Goal: Information Seeking & Learning: Learn about a topic

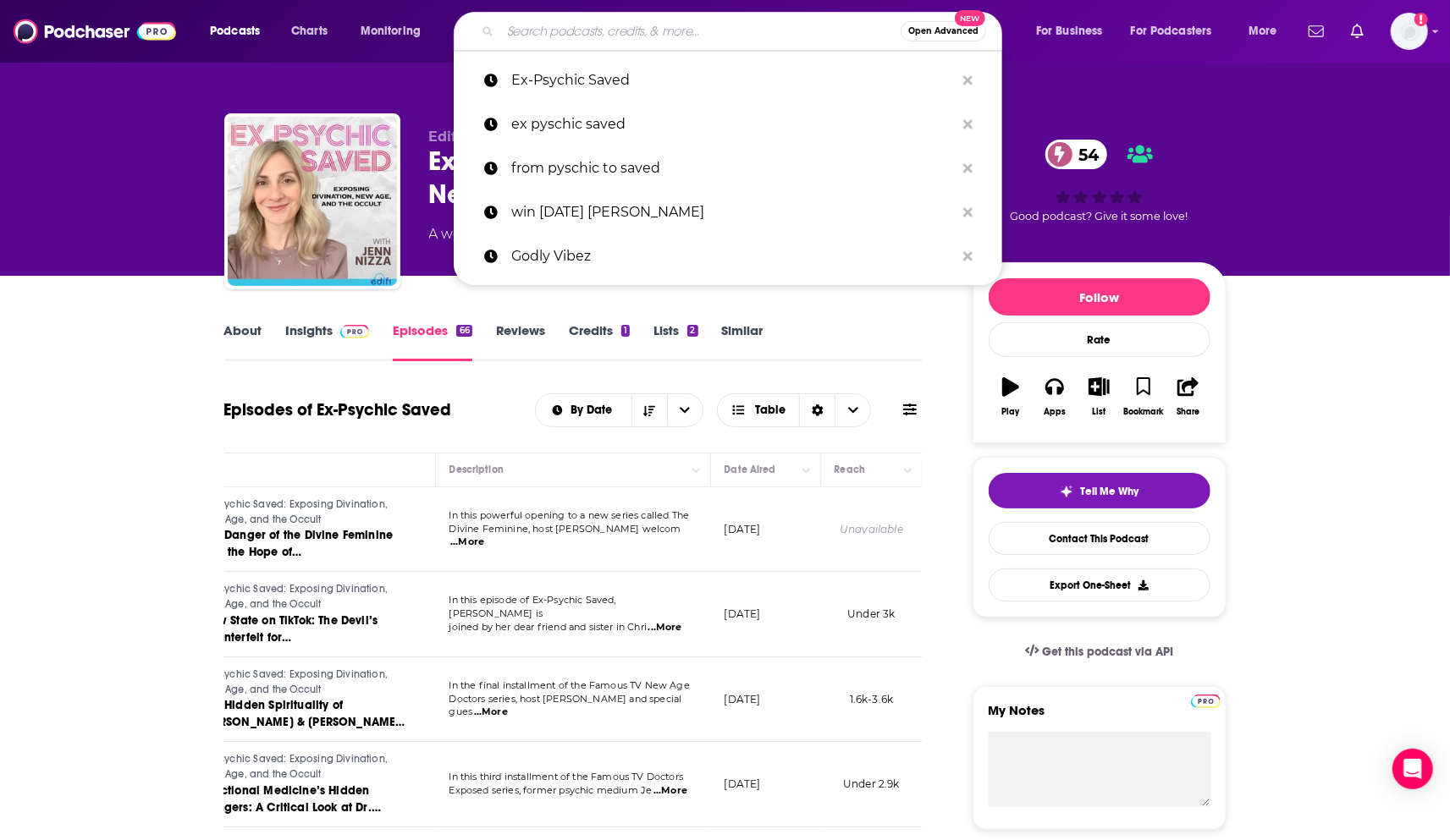
click at [656, 36] on input "Search podcasts, credits, & more..." at bounding box center [700, 31] width 400 height 27
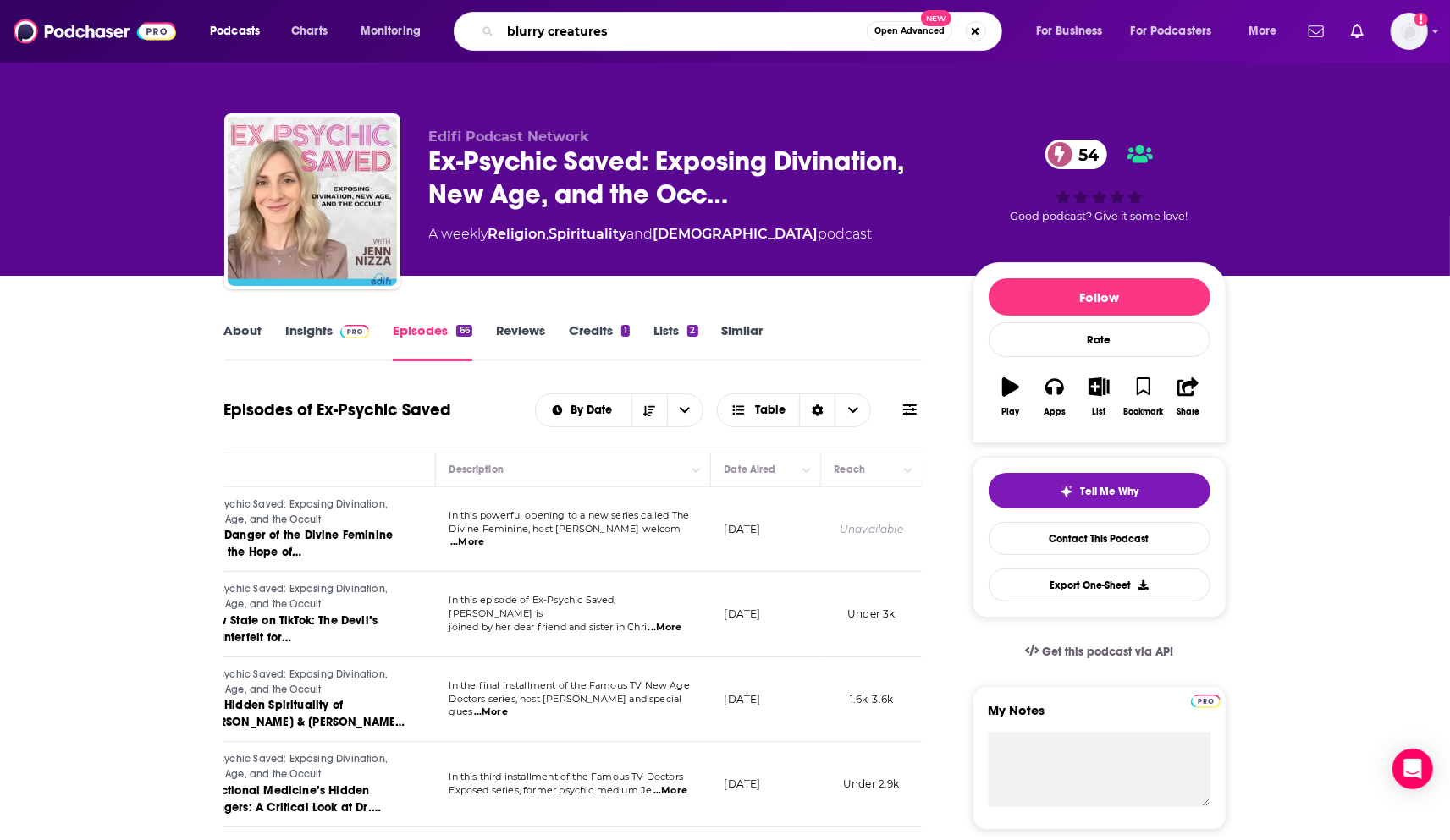
type input "blurry creatures"
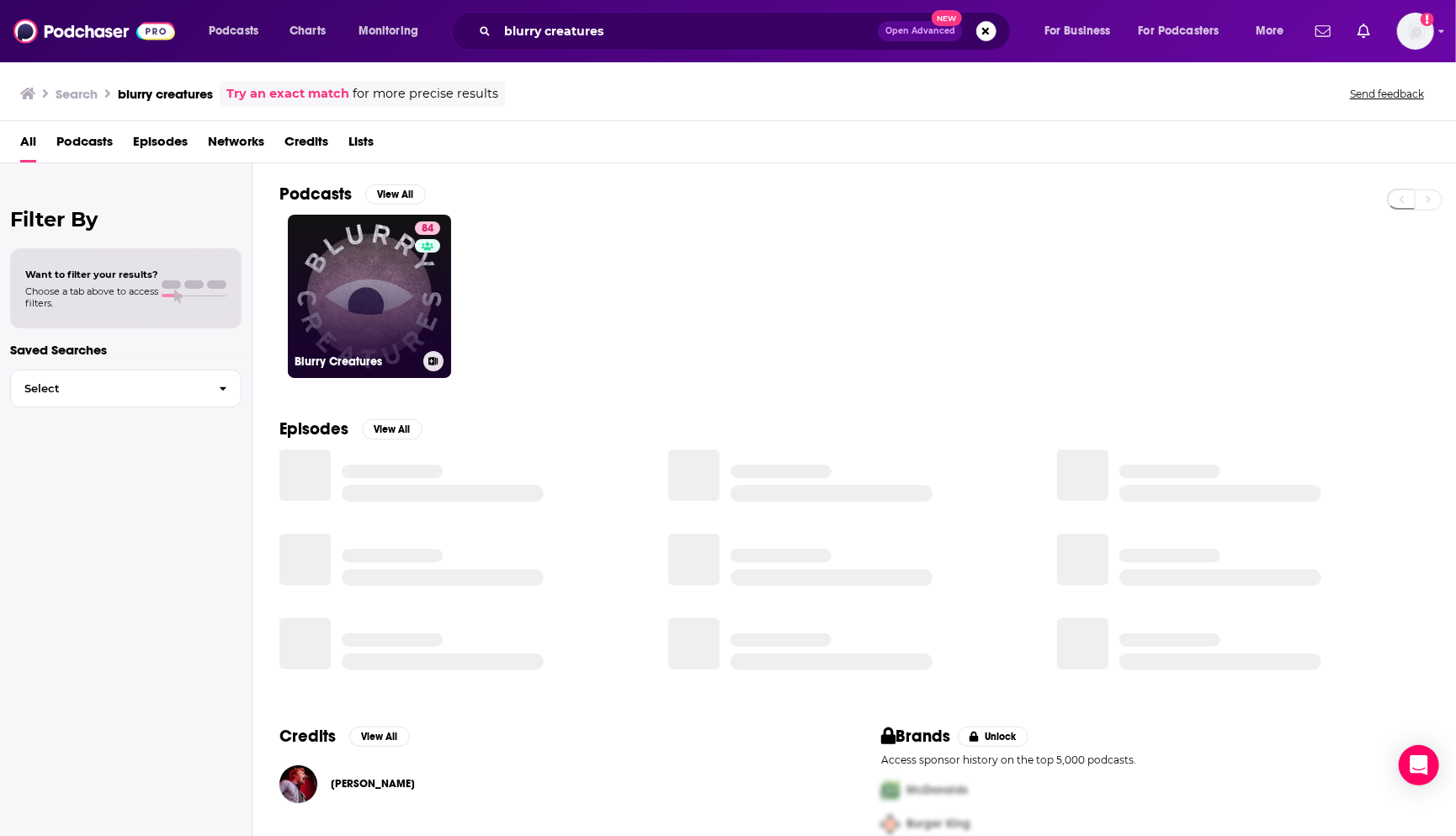
click at [345, 320] on link "84 Blurry Creatures" at bounding box center [369, 296] width 164 height 164
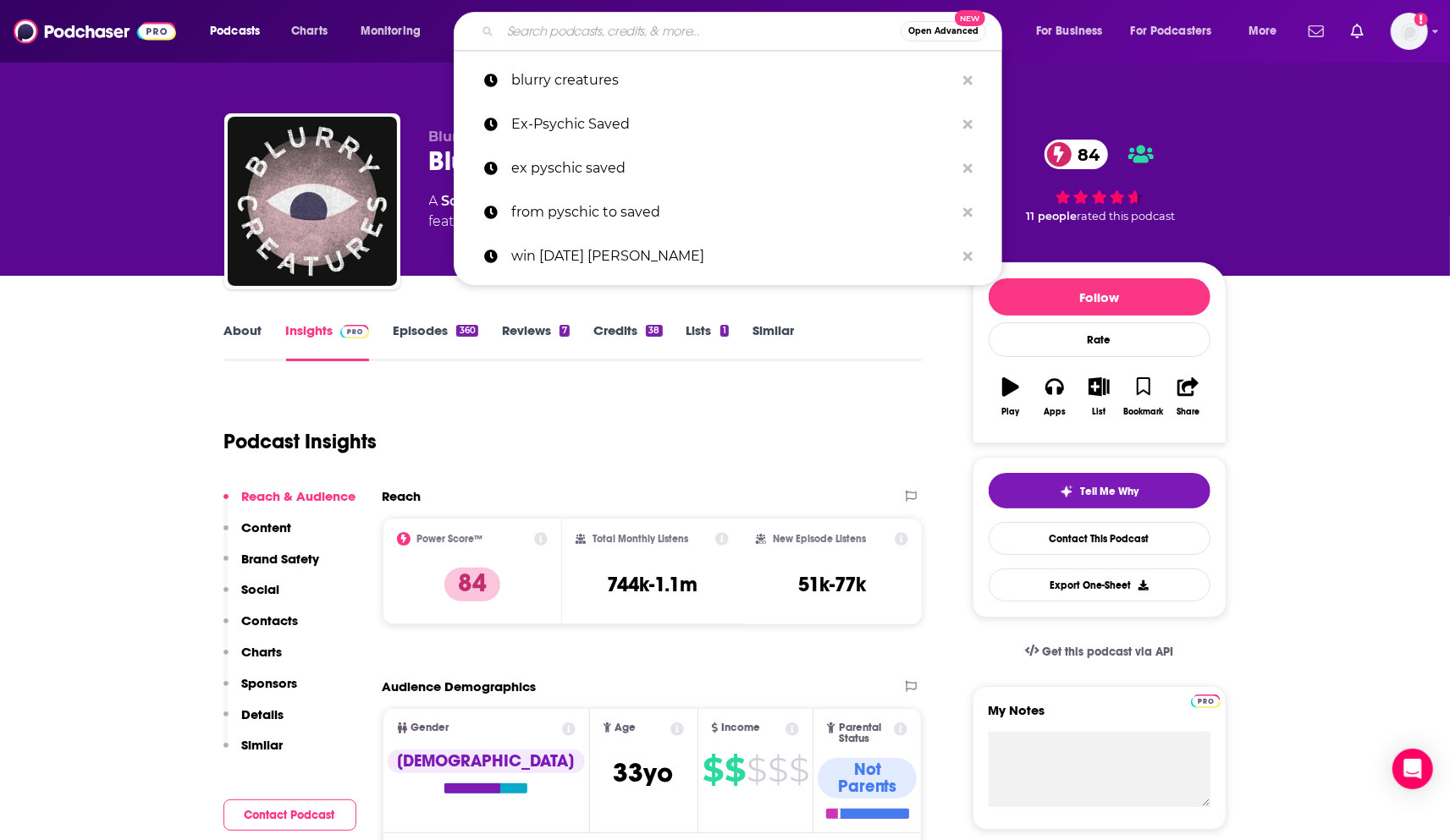
click at [561, 28] on input "Search podcasts, credits, & more..." at bounding box center [700, 31] width 400 height 27
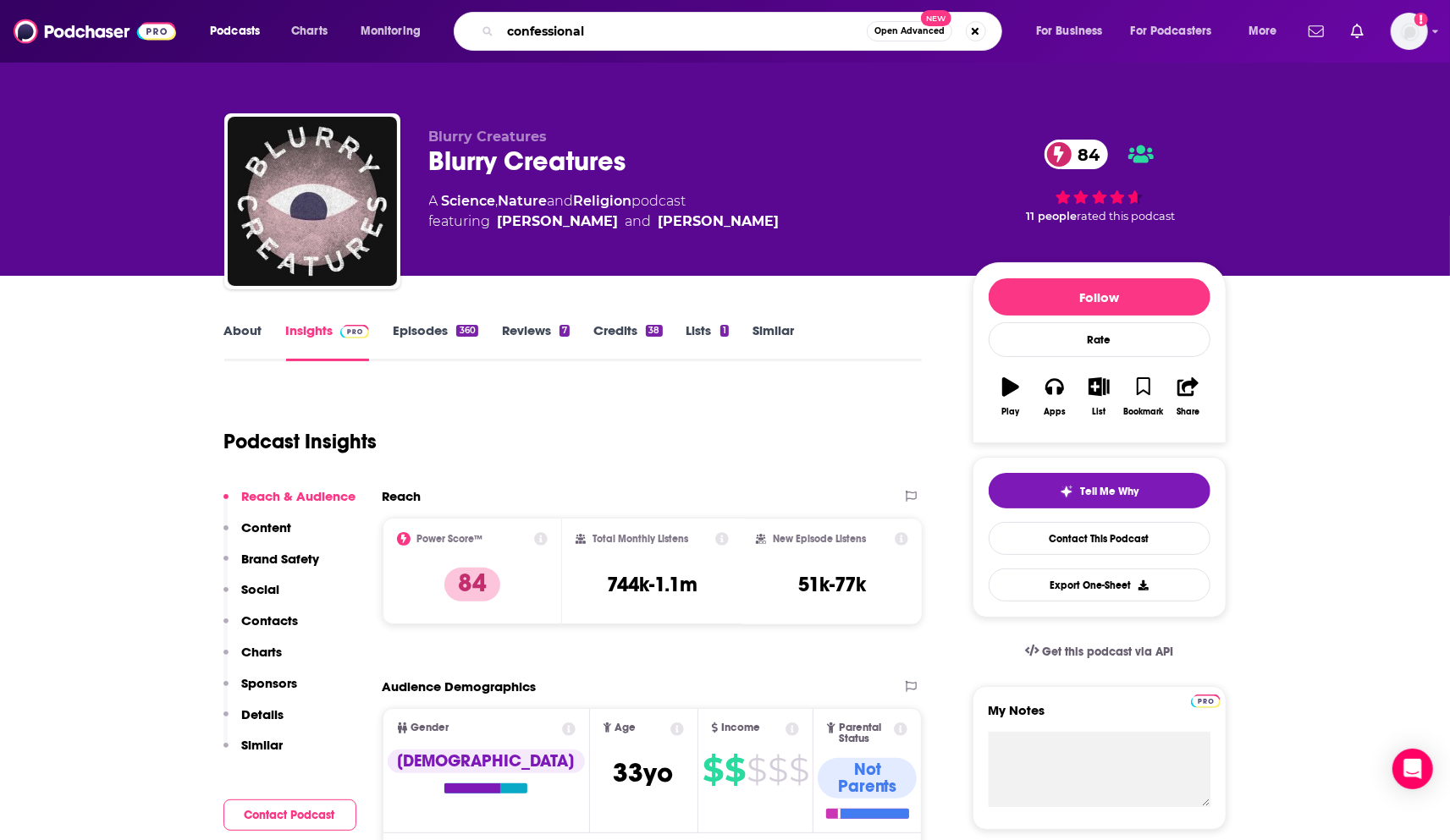
type input "confessionals"
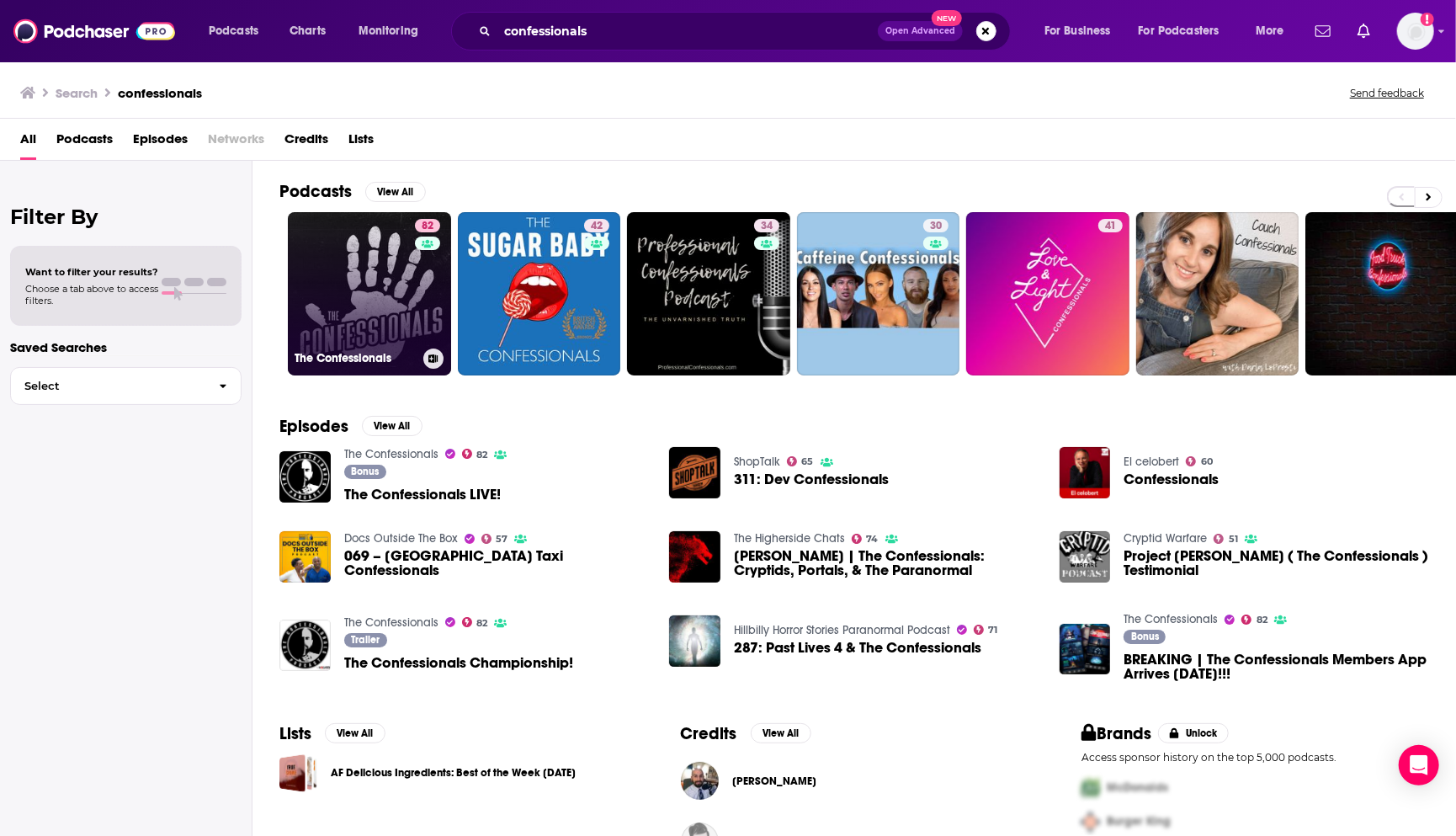
click at [384, 272] on link "82 The Confessionals" at bounding box center [369, 294] width 164 height 164
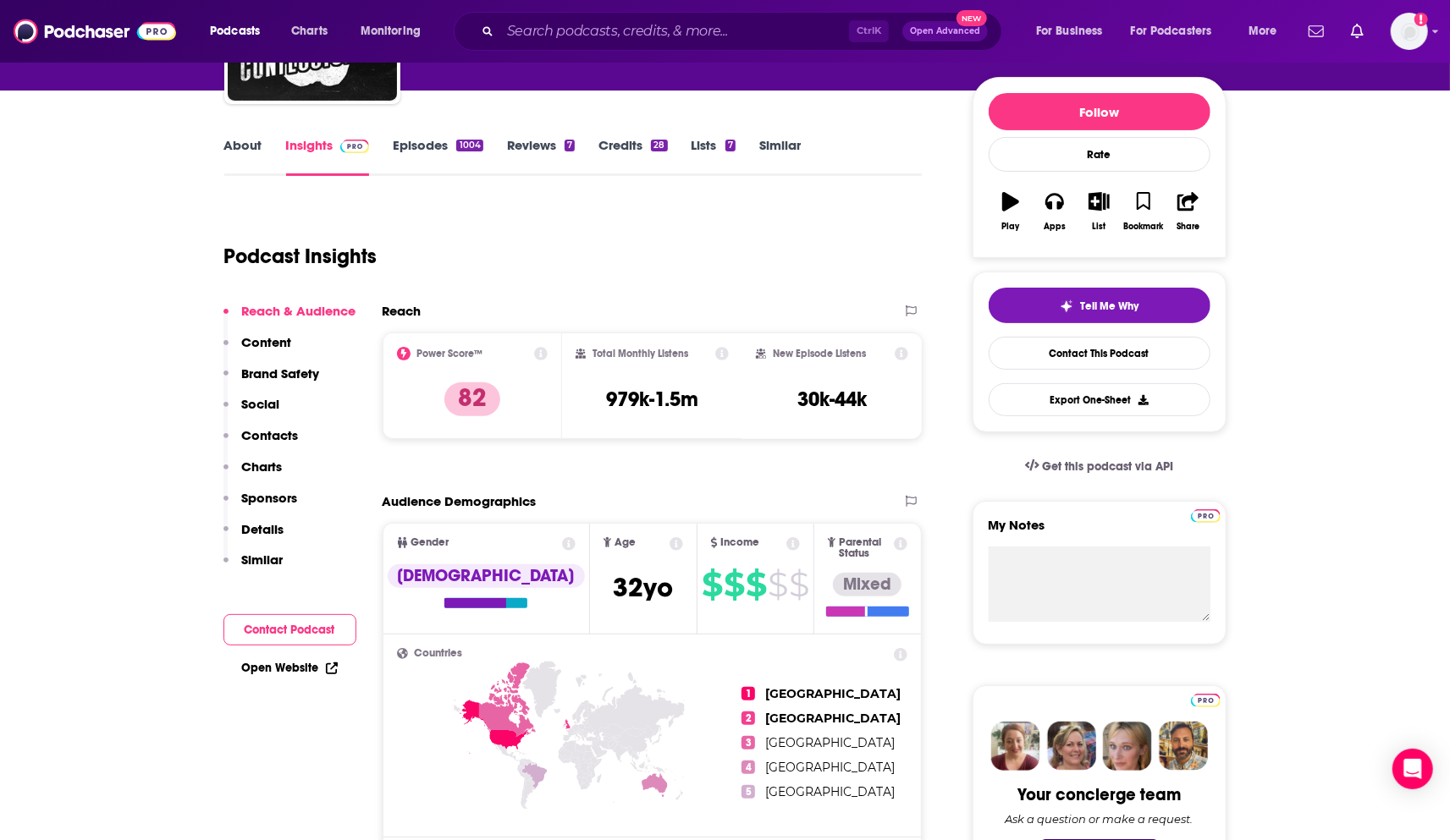
scroll to position [94, 0]
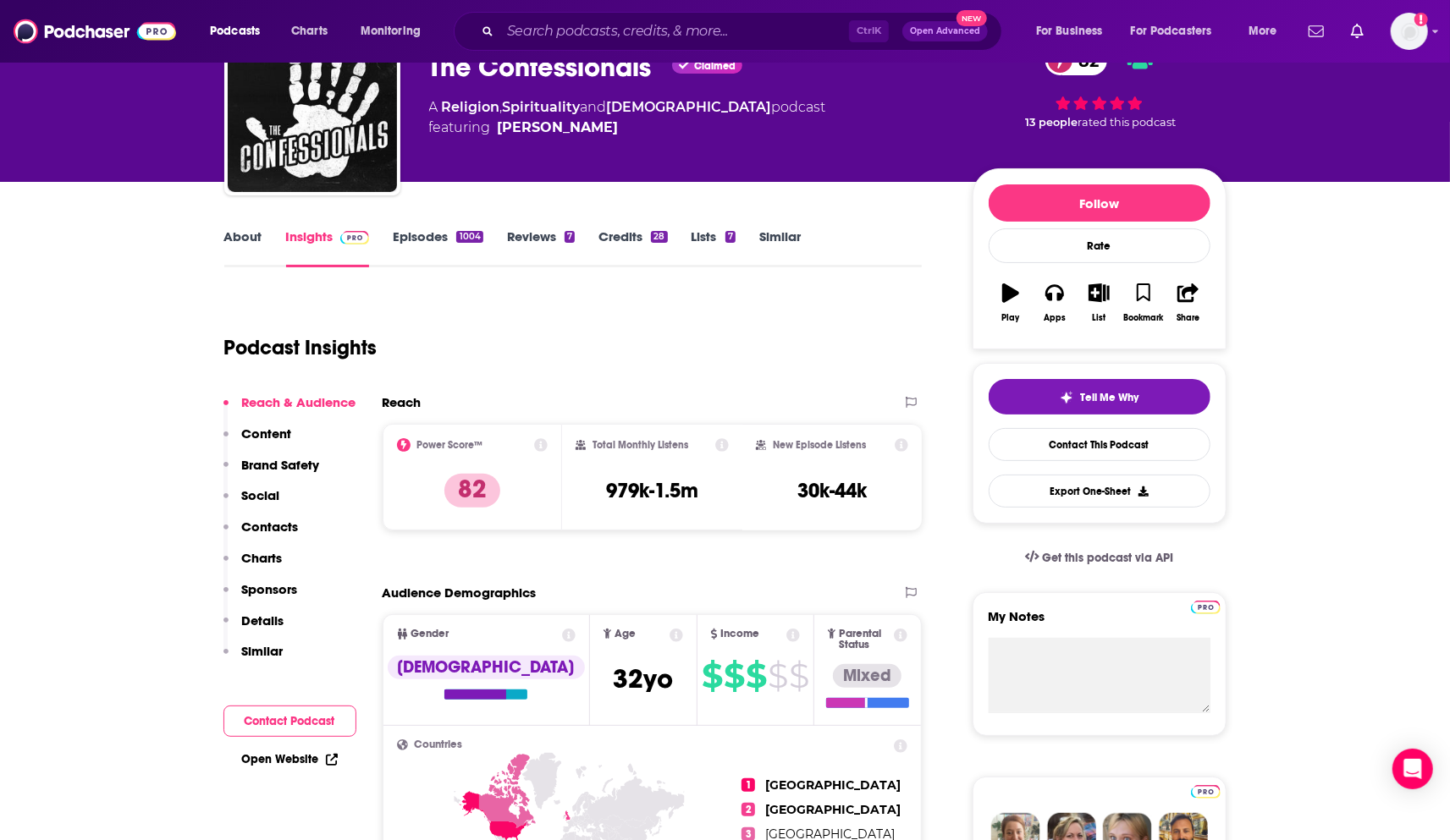
click at [420, 238] on link "Episodes 1004" at bounding box center [437, 247] width 90 height 39
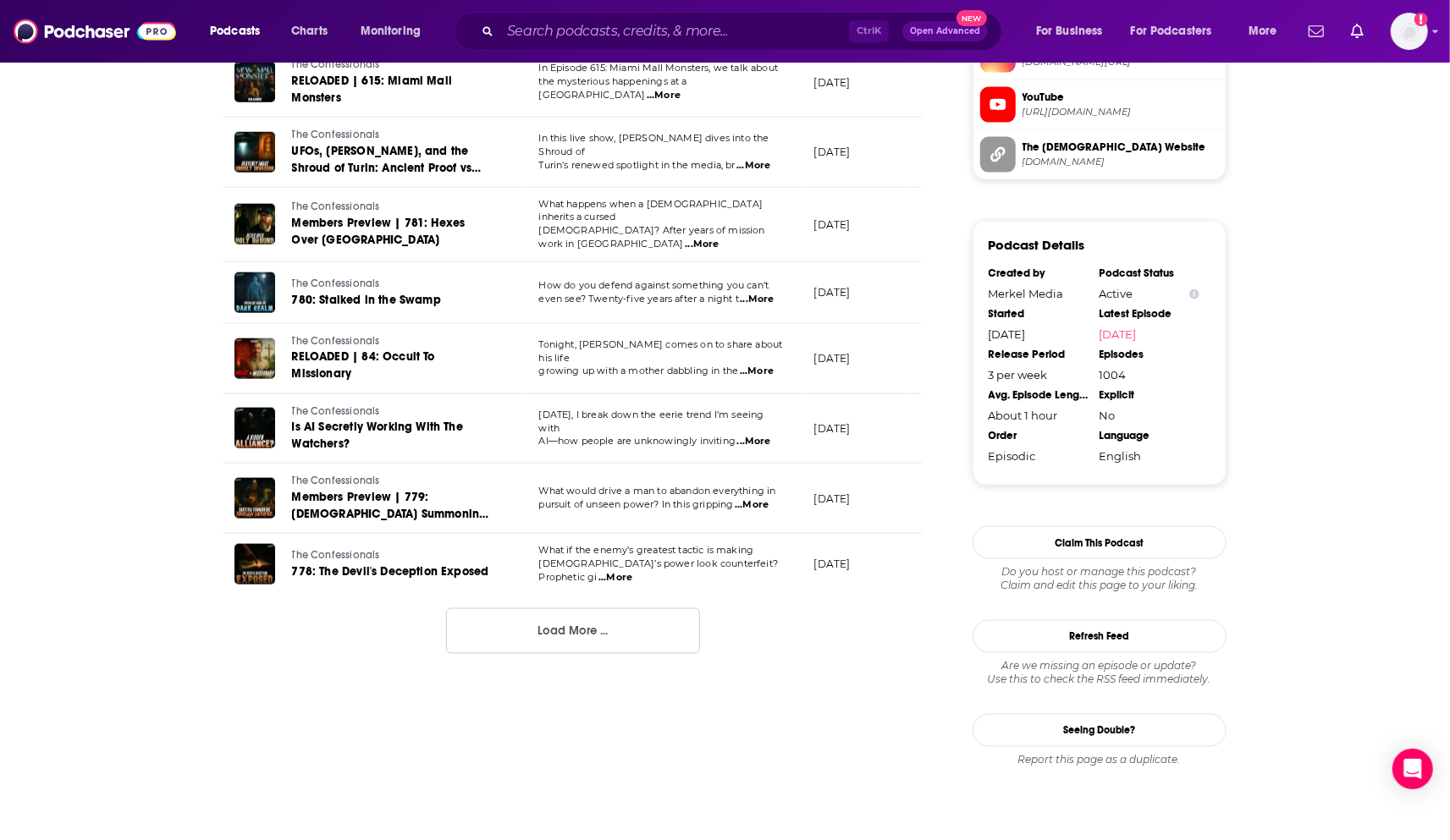
scroll to position [1699, 0]
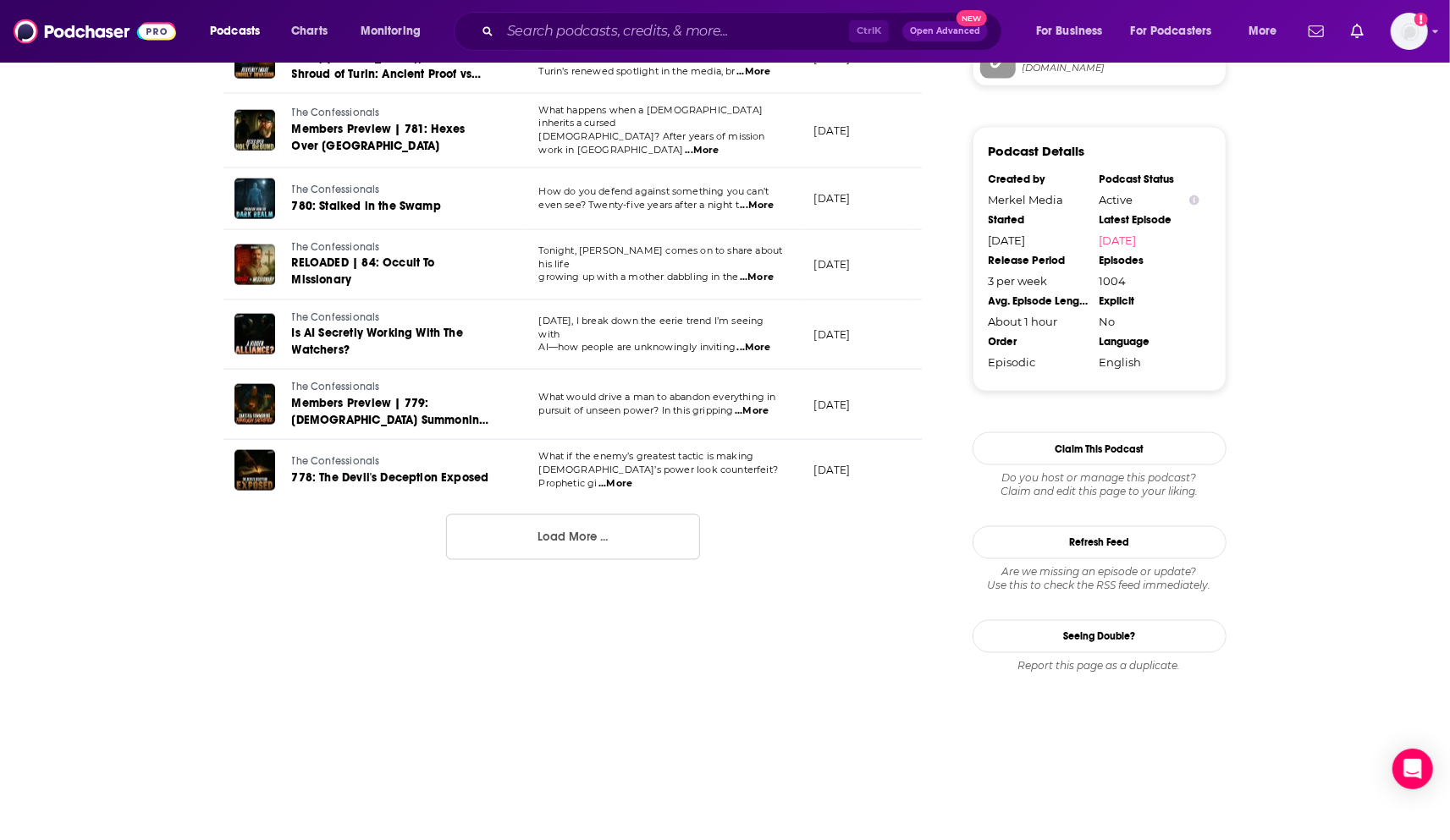
click at [566, 526] on button "Load More ..." at bounding box center [573, 537] width 254 height 46
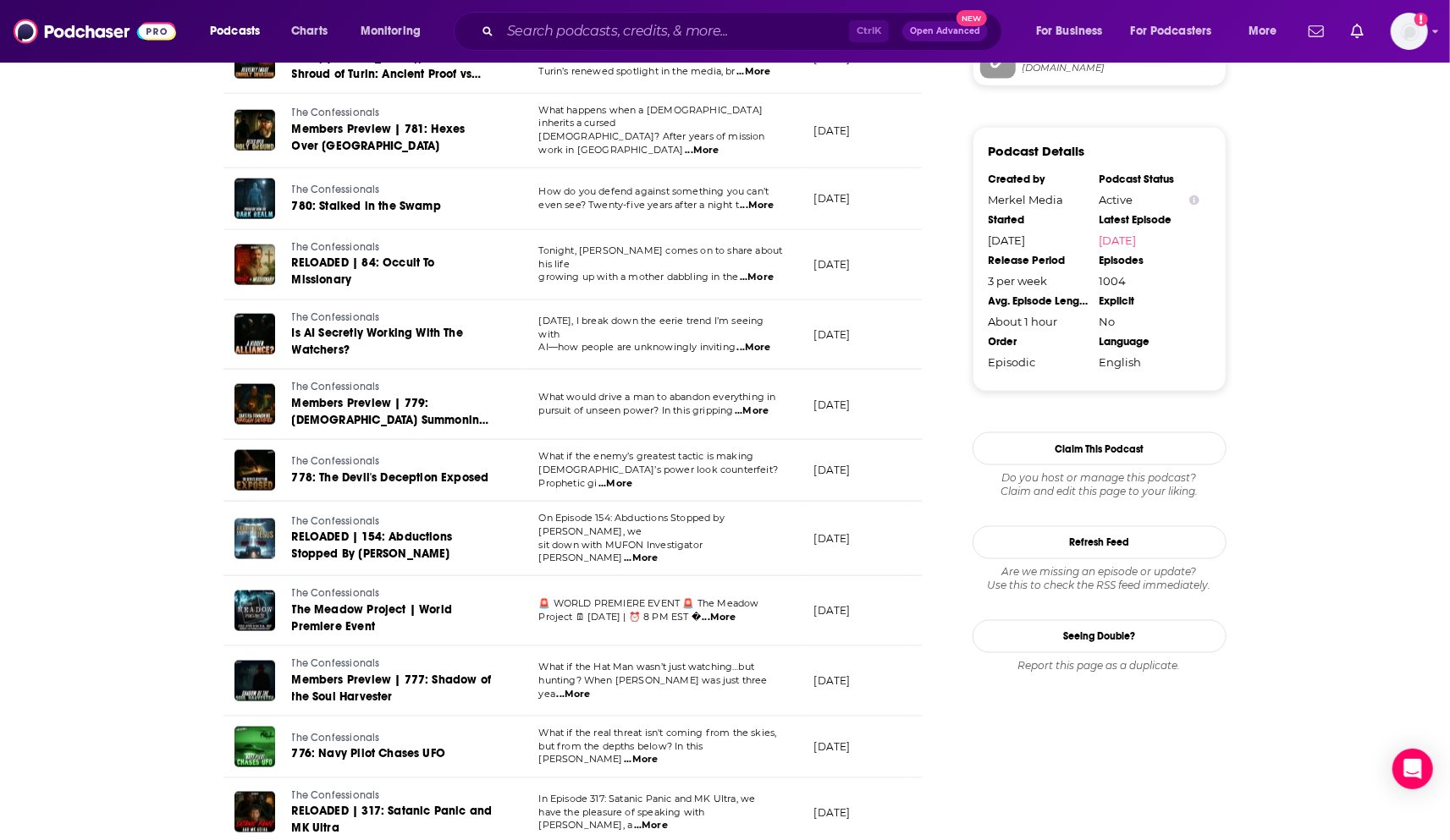
click at [632, 477] on span "...More" at bounding box center [615, 484] width 34 height 14
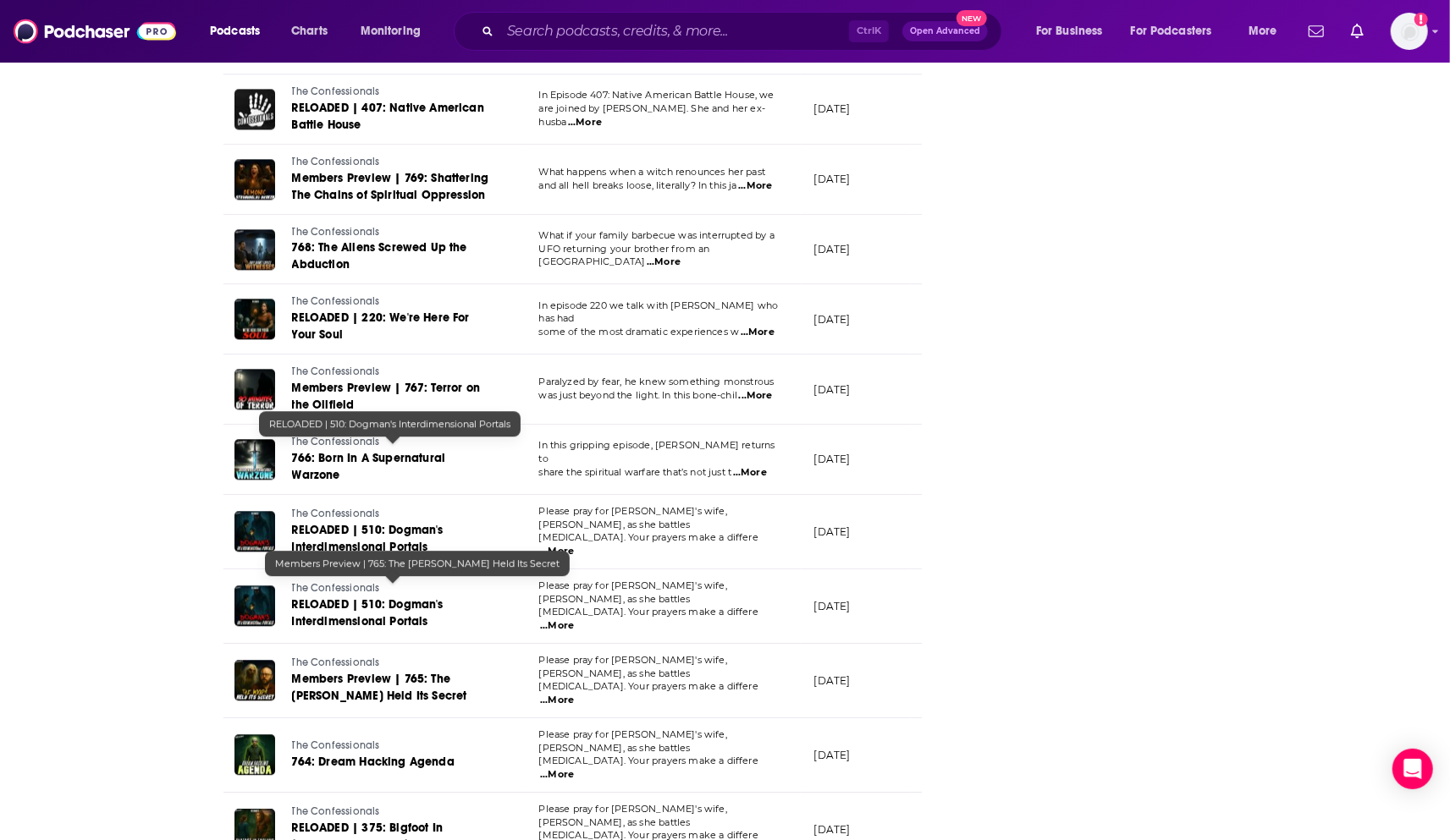
scroll to position [3119, 0]
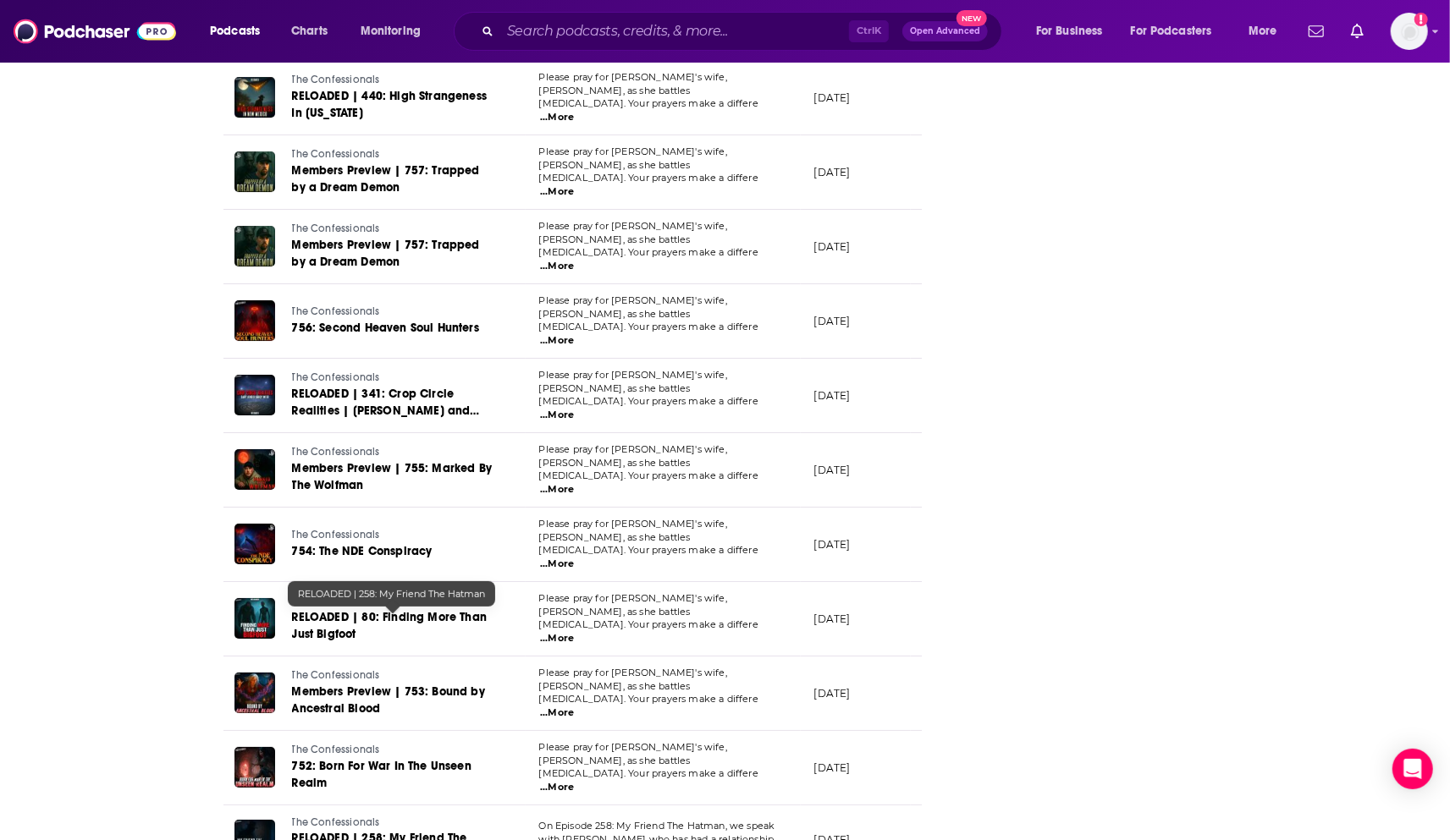
scroll to position [4811, 0]
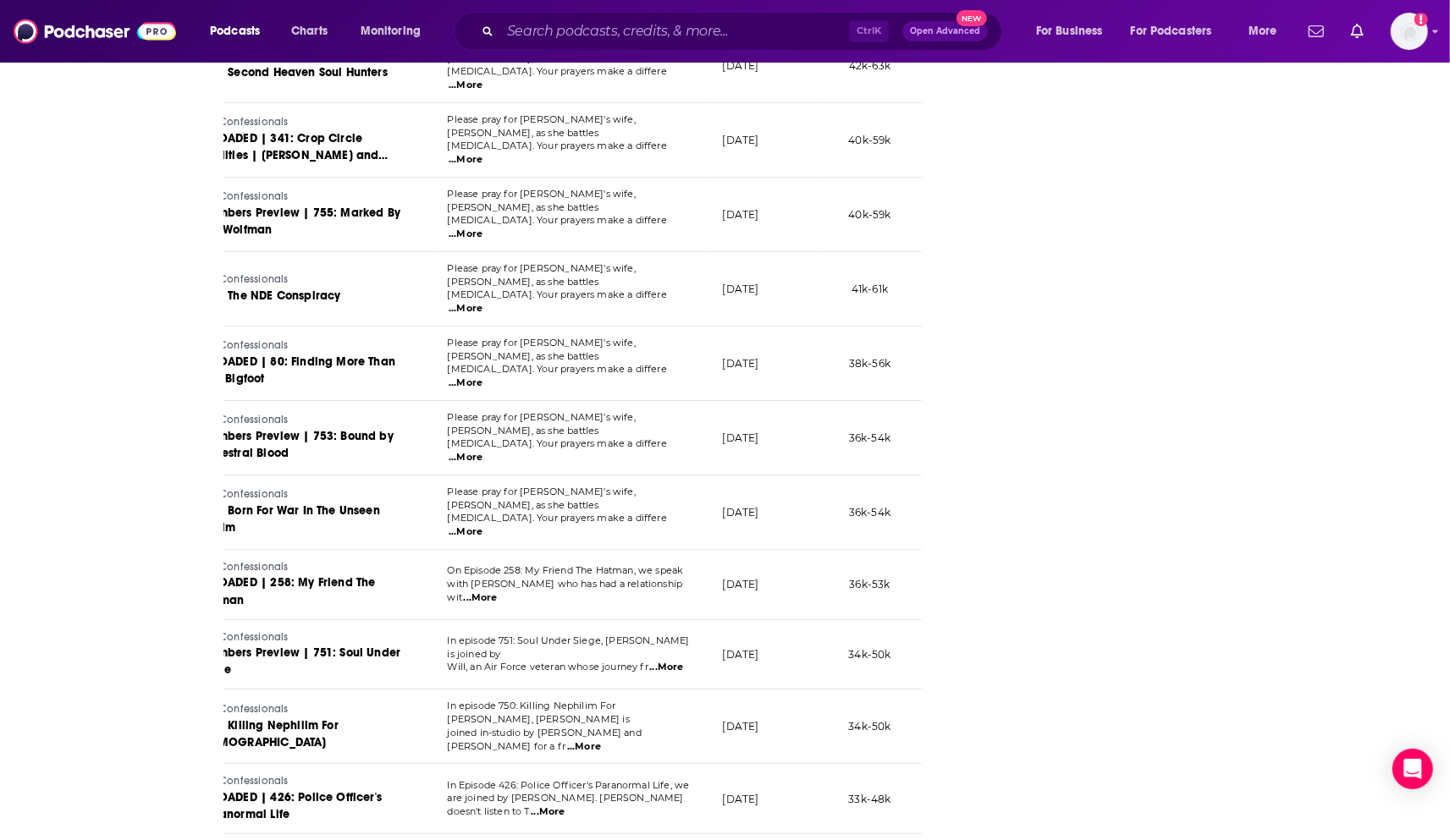
scroll to position [4220, 0]
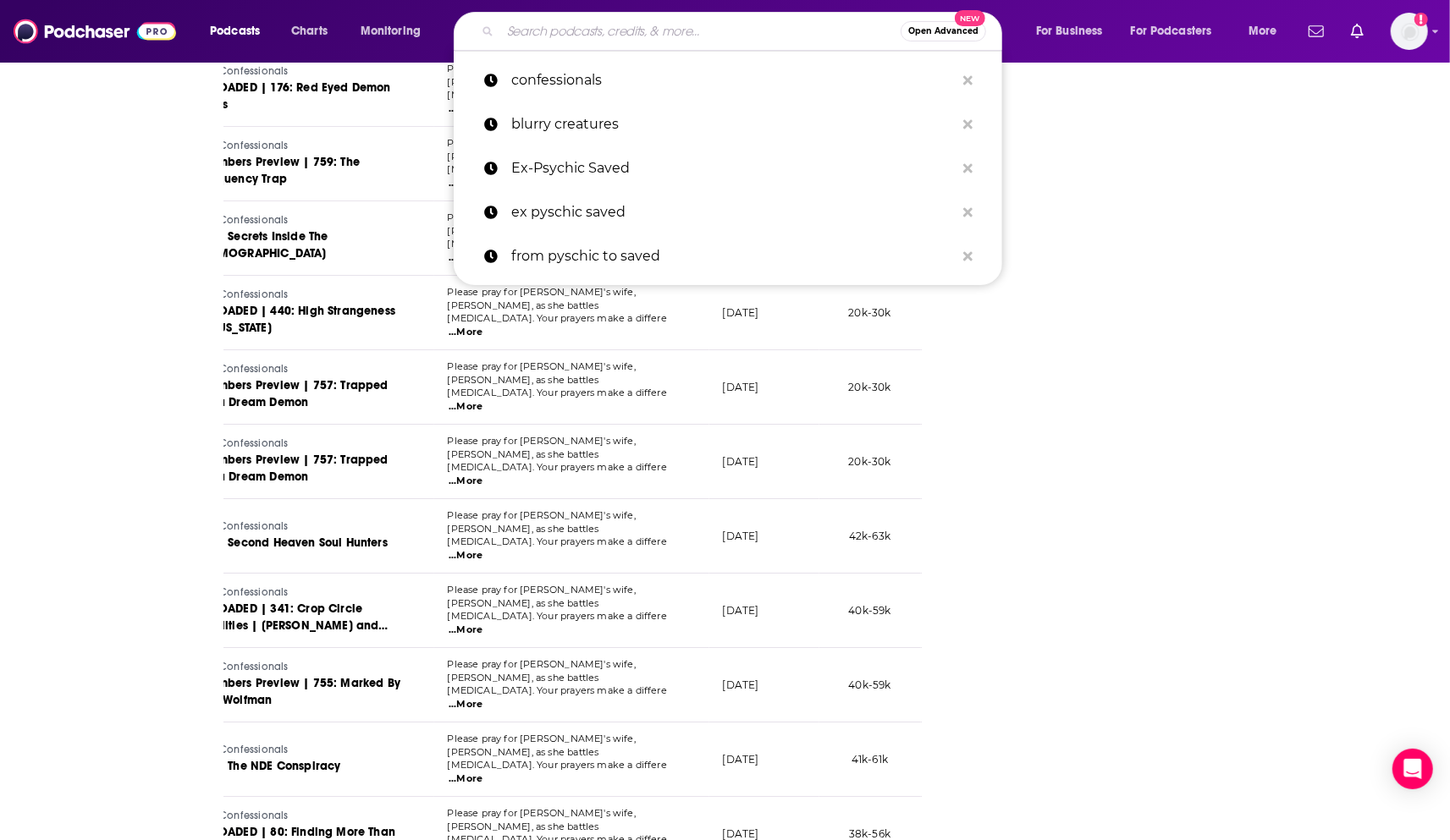
click at [633, 34] on input "Search podcasts, credits, & more..." at bounding box center [700, 31] width 400 height 27
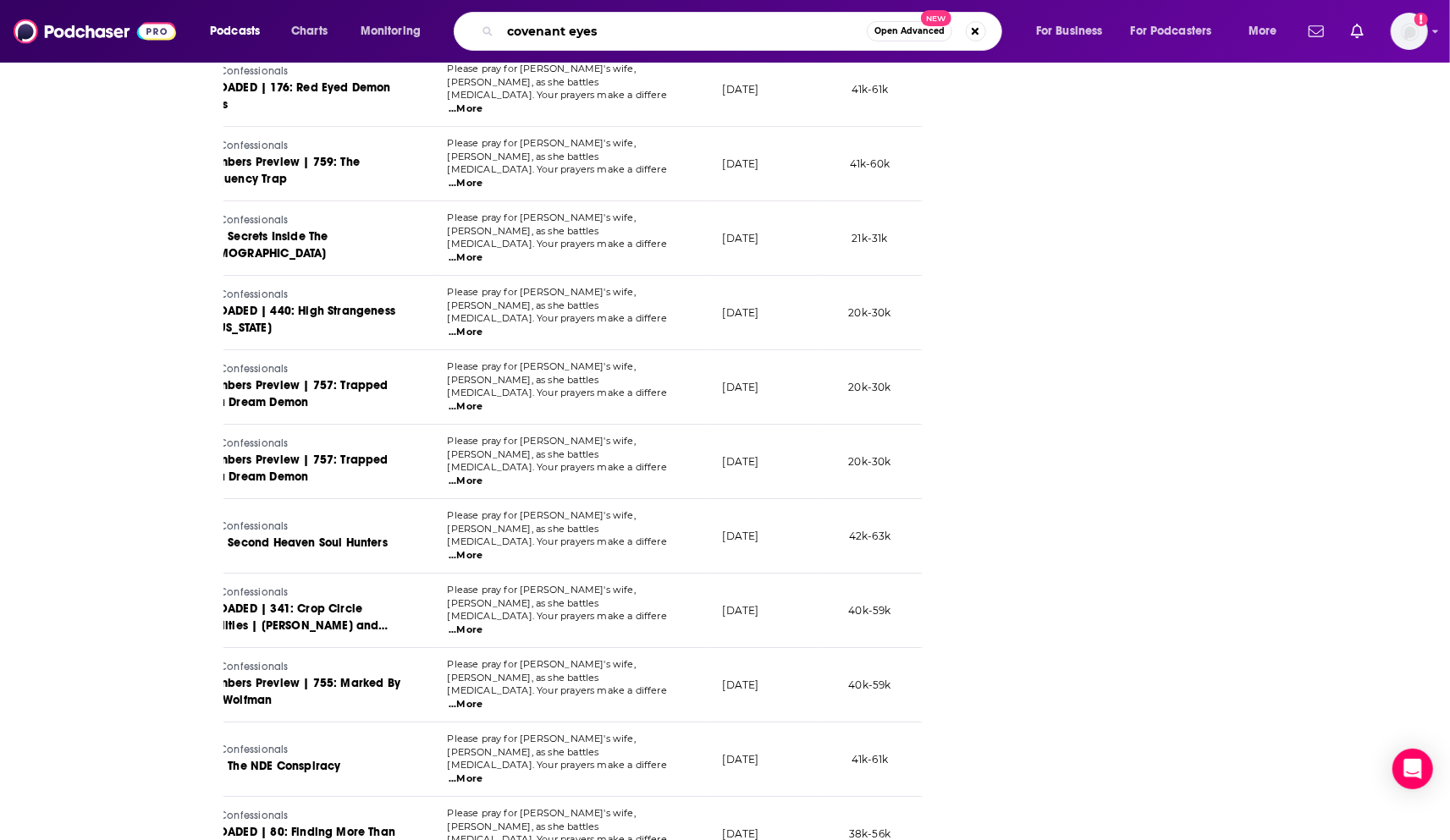
type input "covenant eyes"
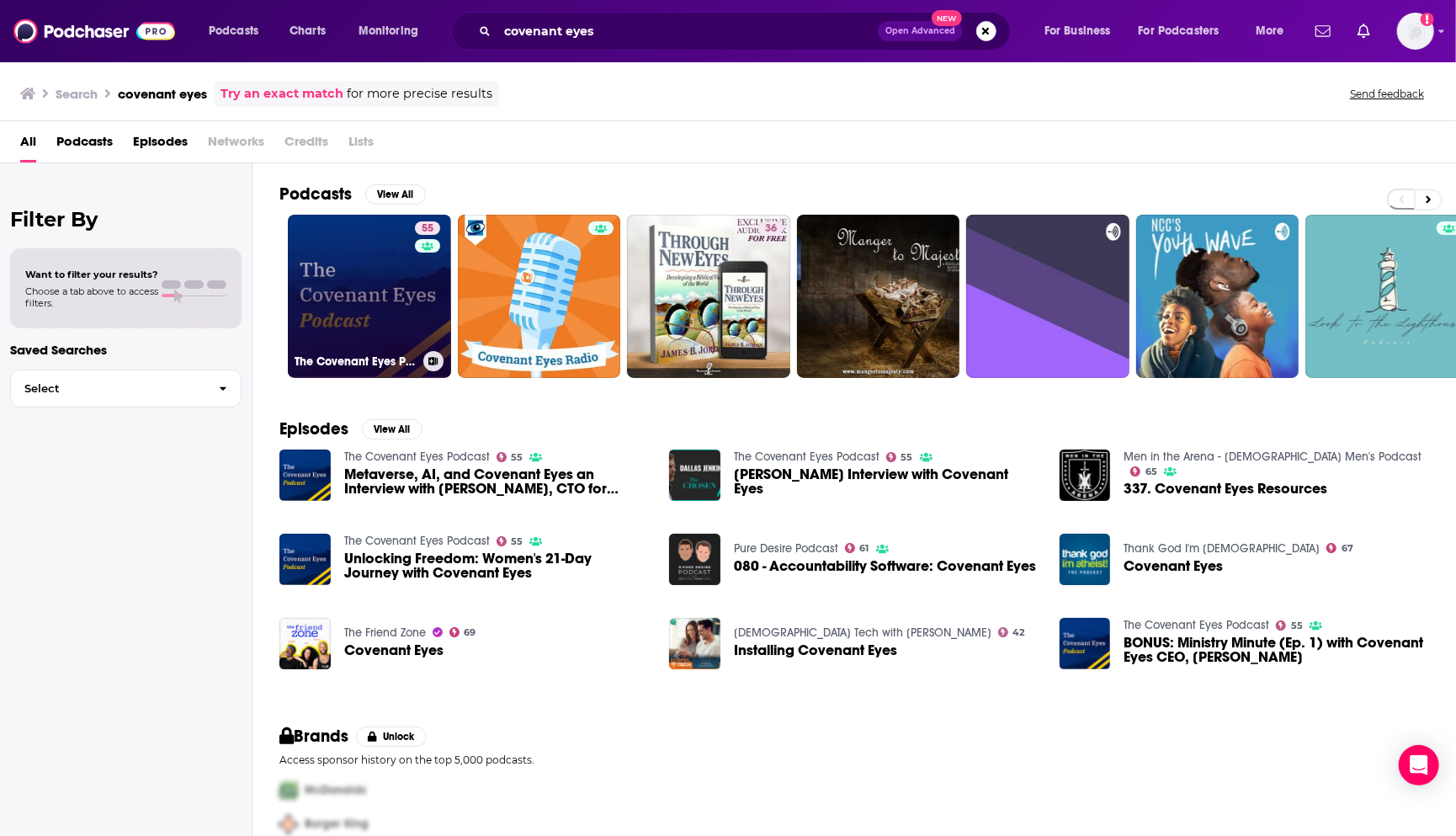
click at [360, 295] on link "55 The Covenant Eyes Podcast" at bounding box center [369, 296] width 164 height 164
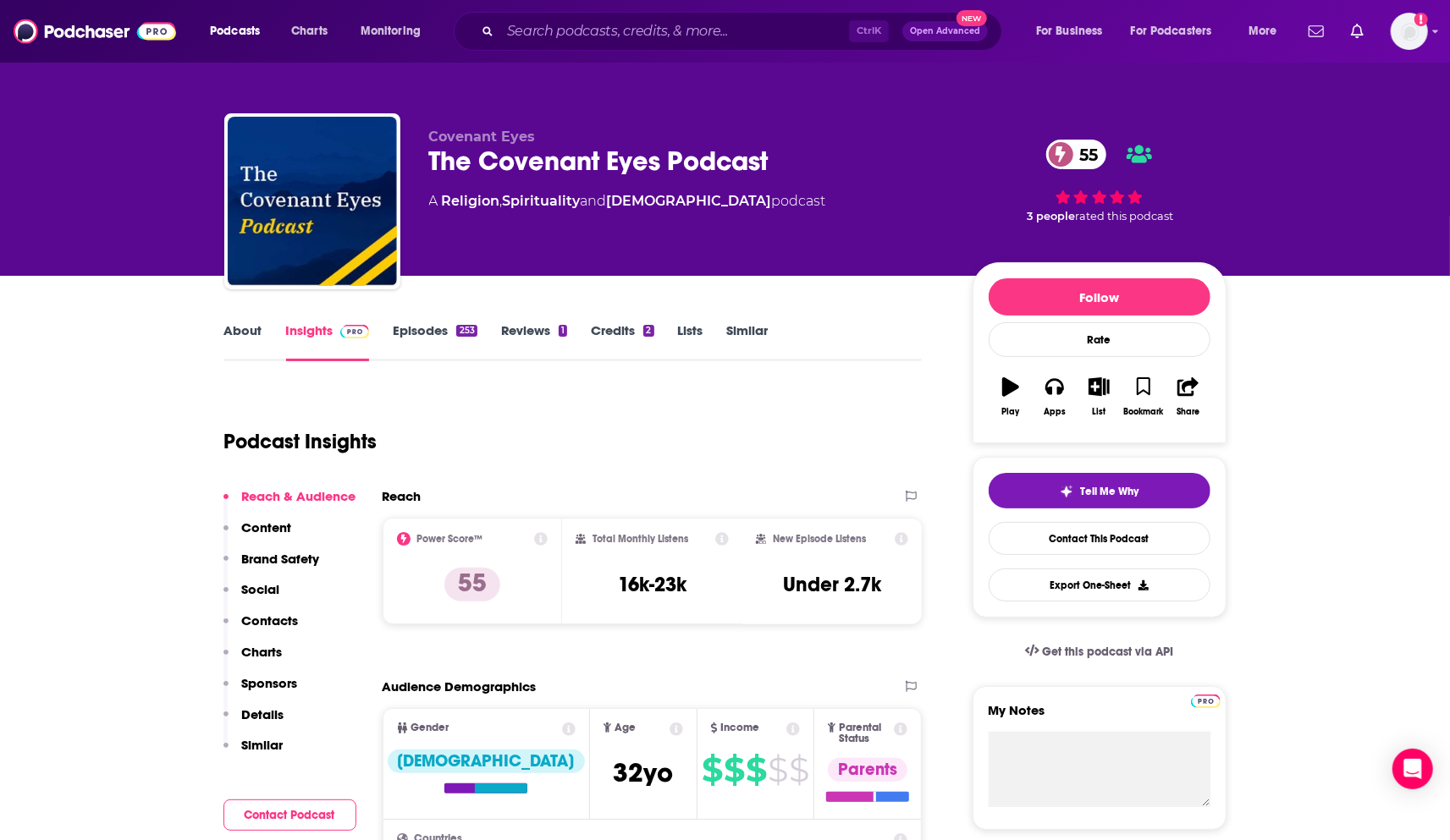
click at [426, 331] on link "Episodes 253" at bounding box center [434, 341] width 84 height 39
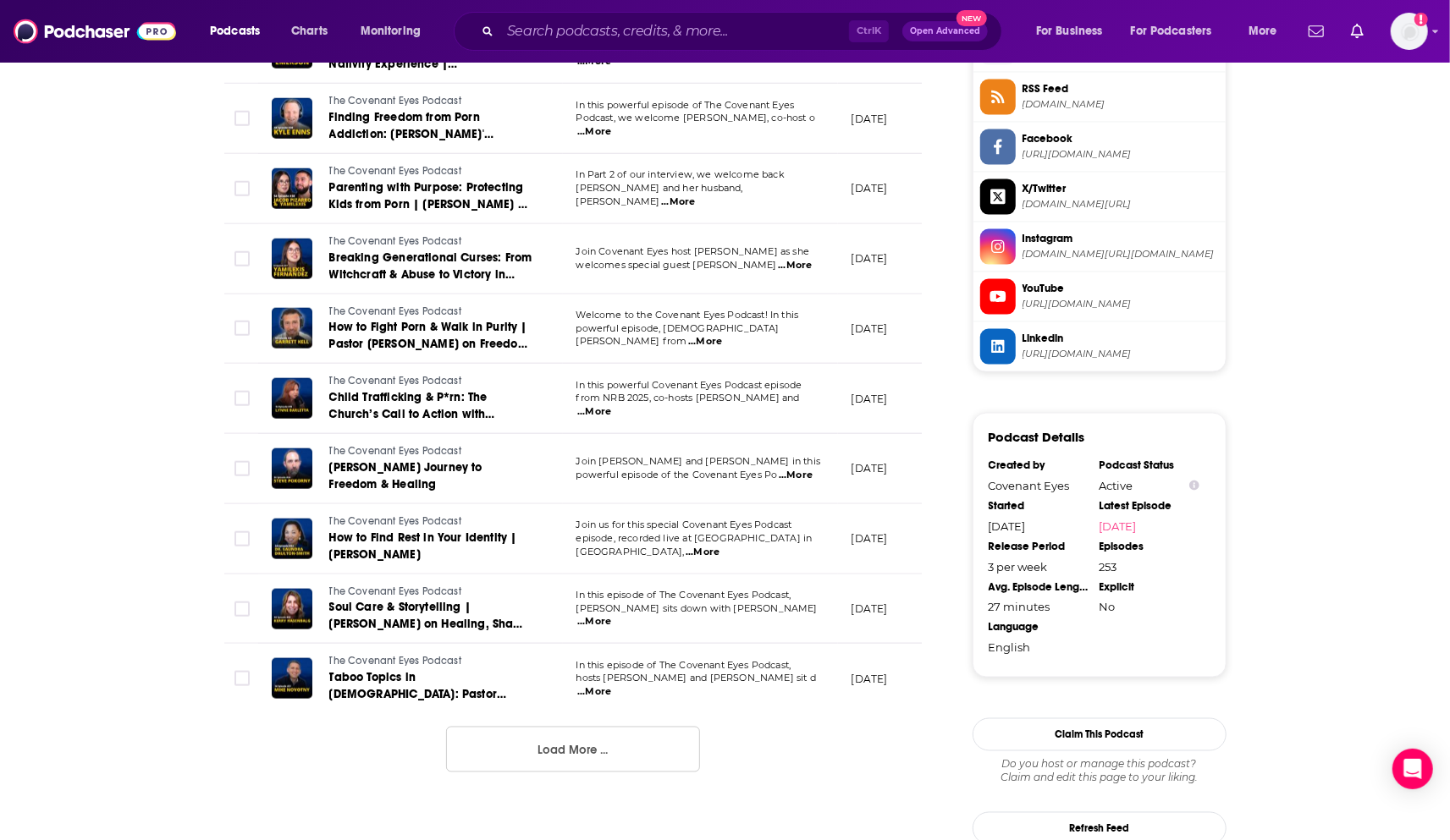
scroll to position [1597, 0]
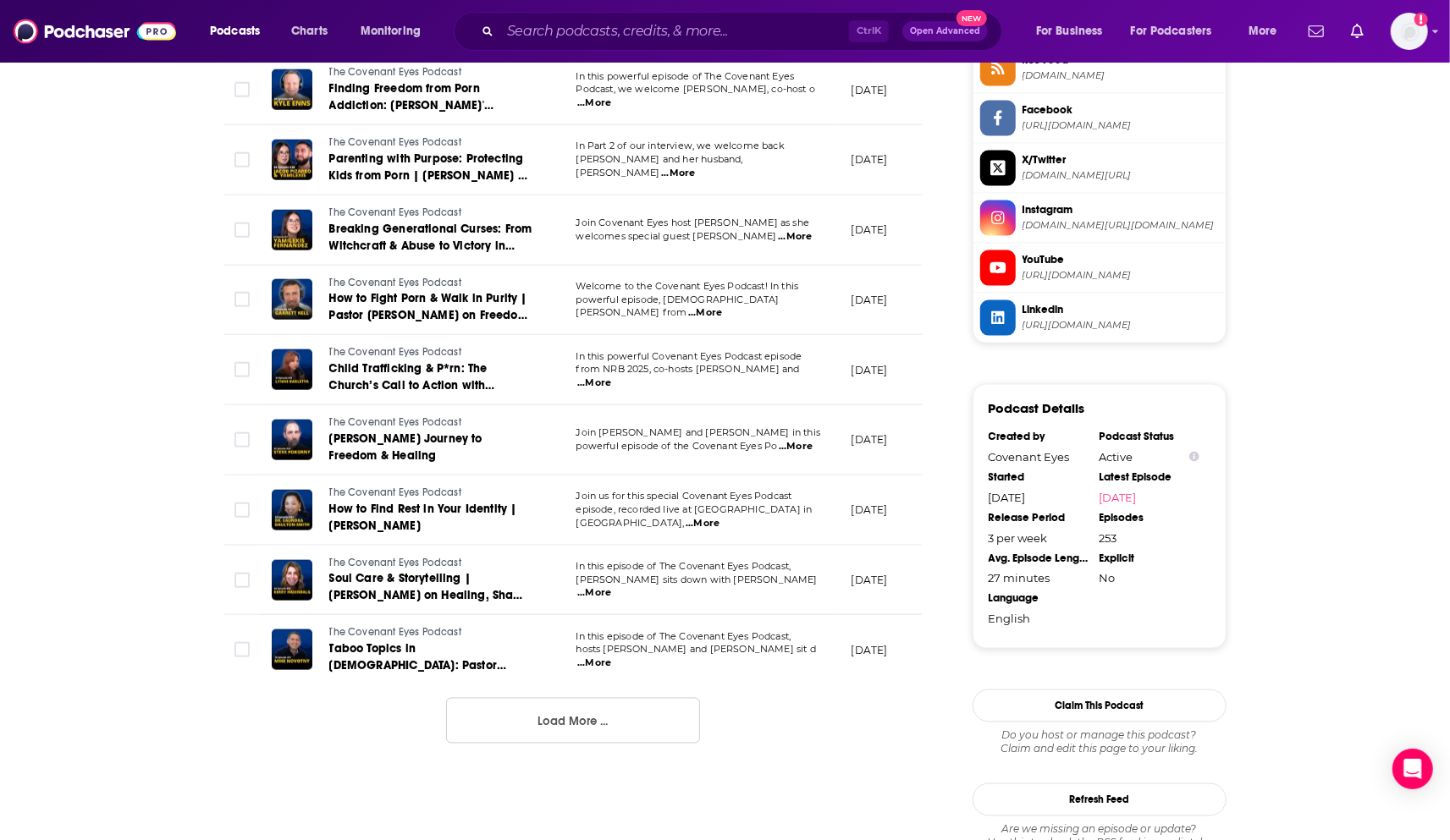
click at [630, 698] on button "Load More ..." at bounding box center [573, 720] width 254 height 46
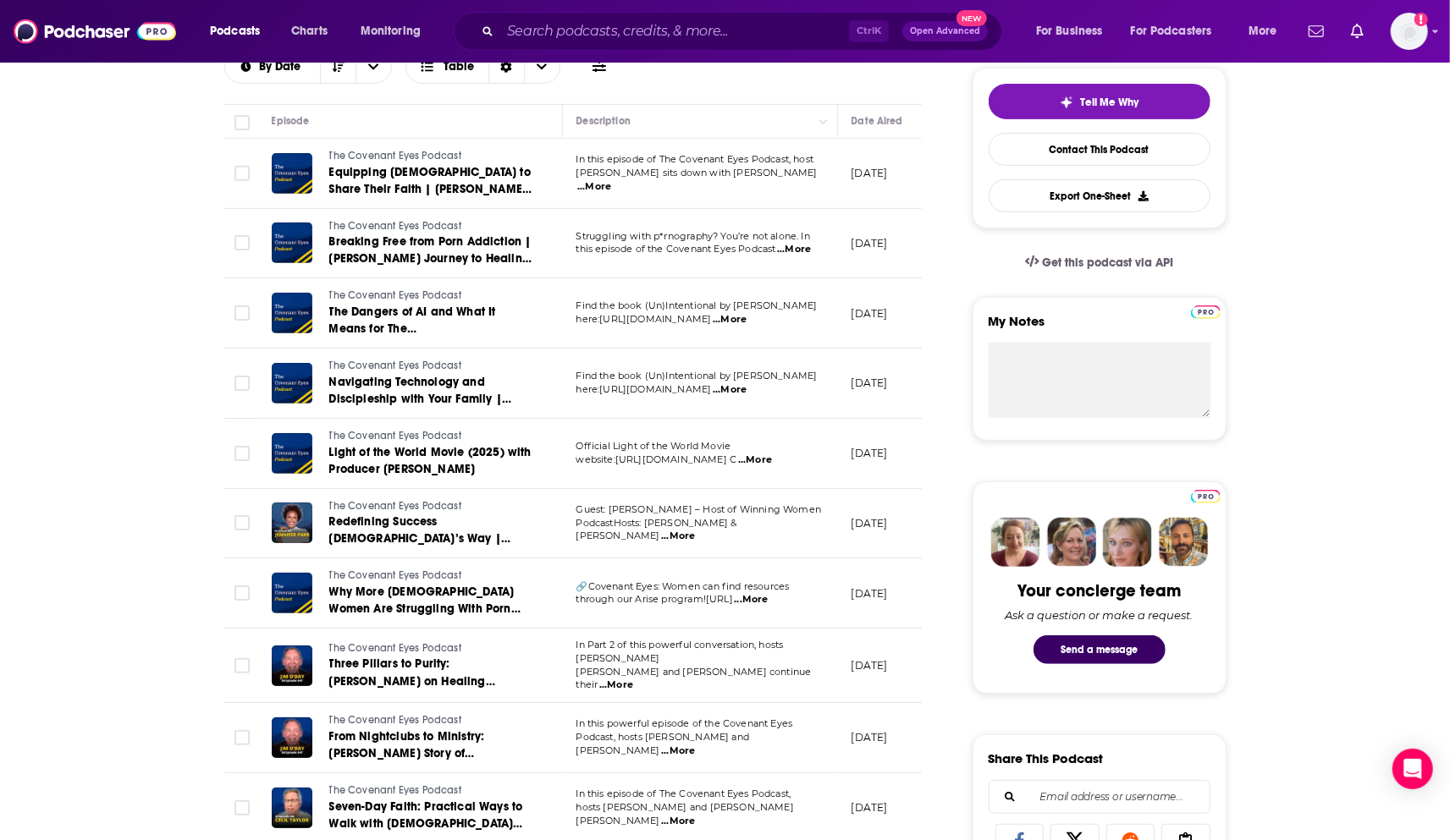
scroll to position [375, 0]
